Goal: Find specific page/section: Find specific page/section

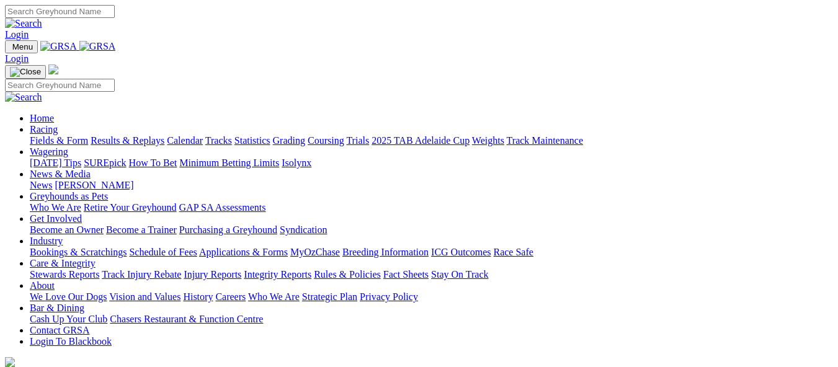
click at [203, 135] on link "Calendar" at bounding box center [185, 140] width 36 height 11
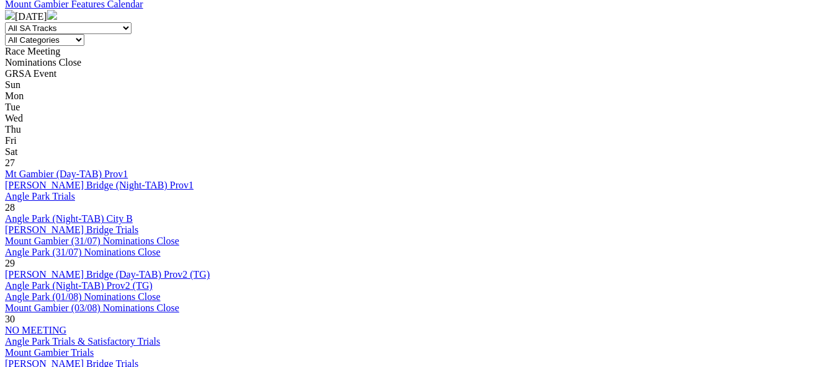
scroll to position [558, 0]
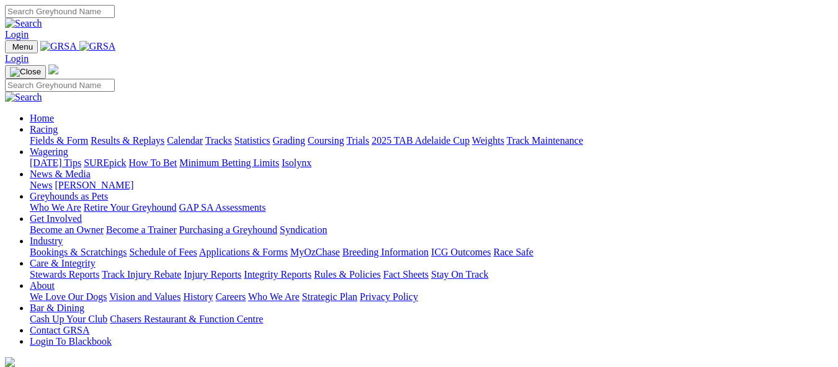
drag, startPoint x: 0, startPoint y: 0, endPoint x: 494, endPoint y: 146, distance: 515.6
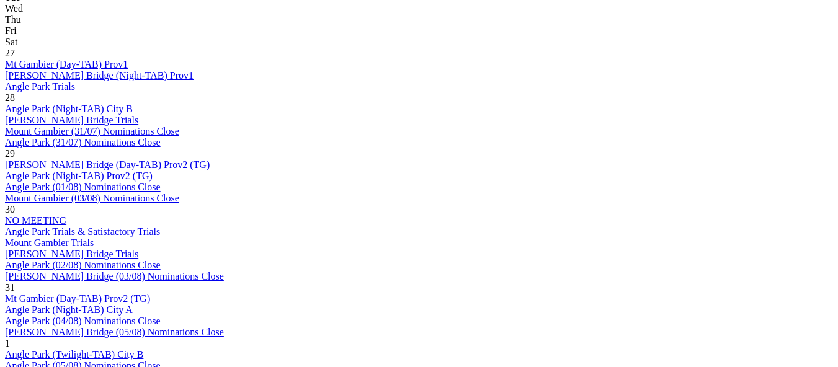
scroll to position [682, 0]
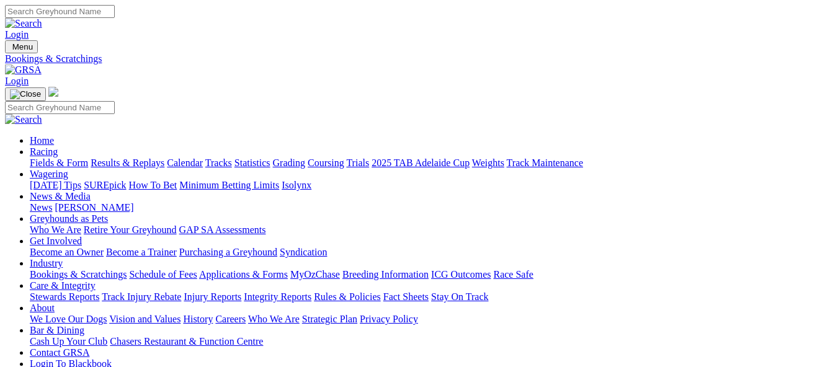
click at [340, 269] on link "MyOzChase" at bounding box center [315, 274] width 50 height 11
